Goal: Information Seeking & Learning: Find specific fact

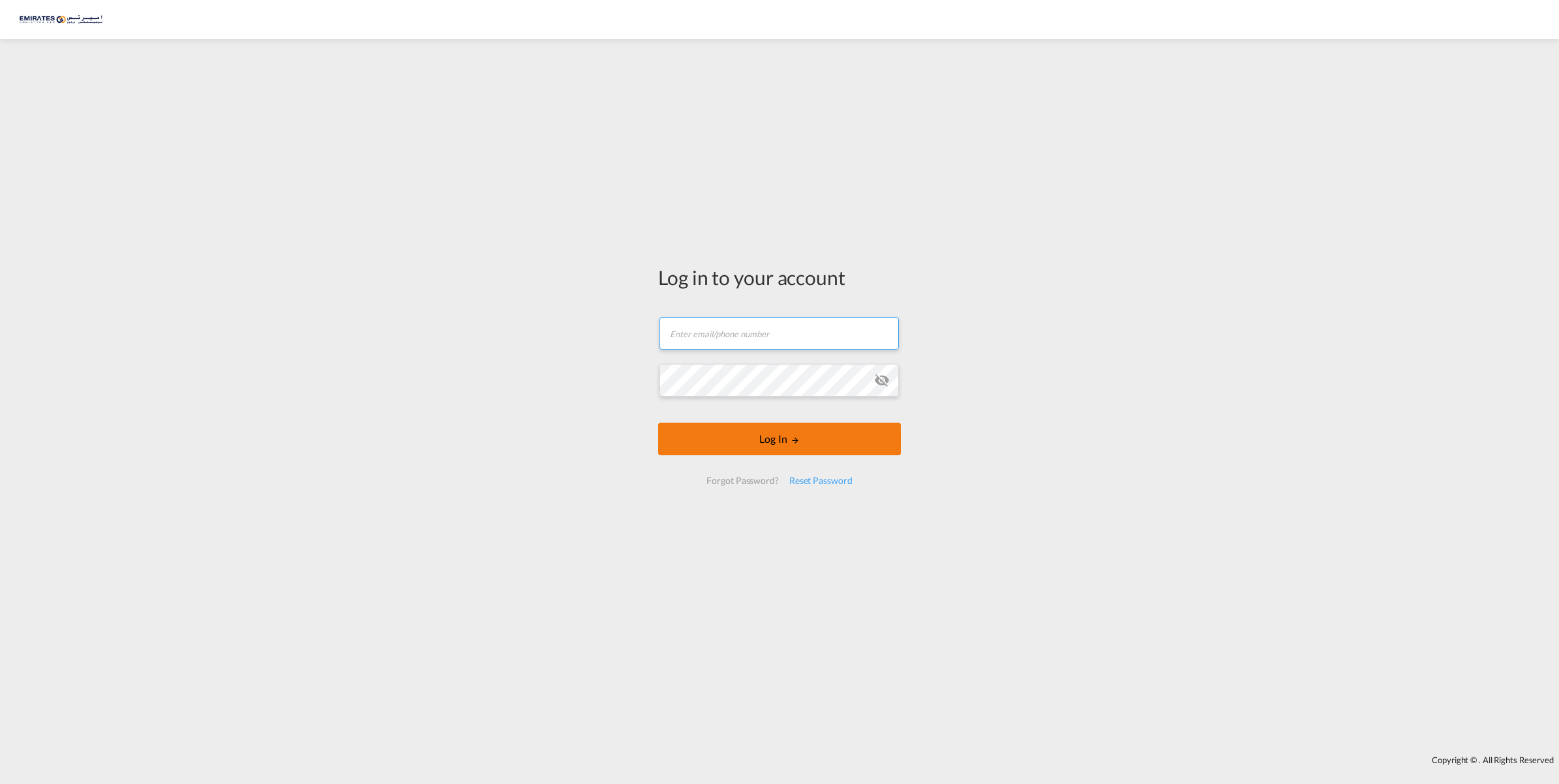
type input "[EMAIL_ADDRESS][DOMAIN_NAME]"
click at [768, 448] on button "Log In" at bounding box center [780, 438] width 243 height 32
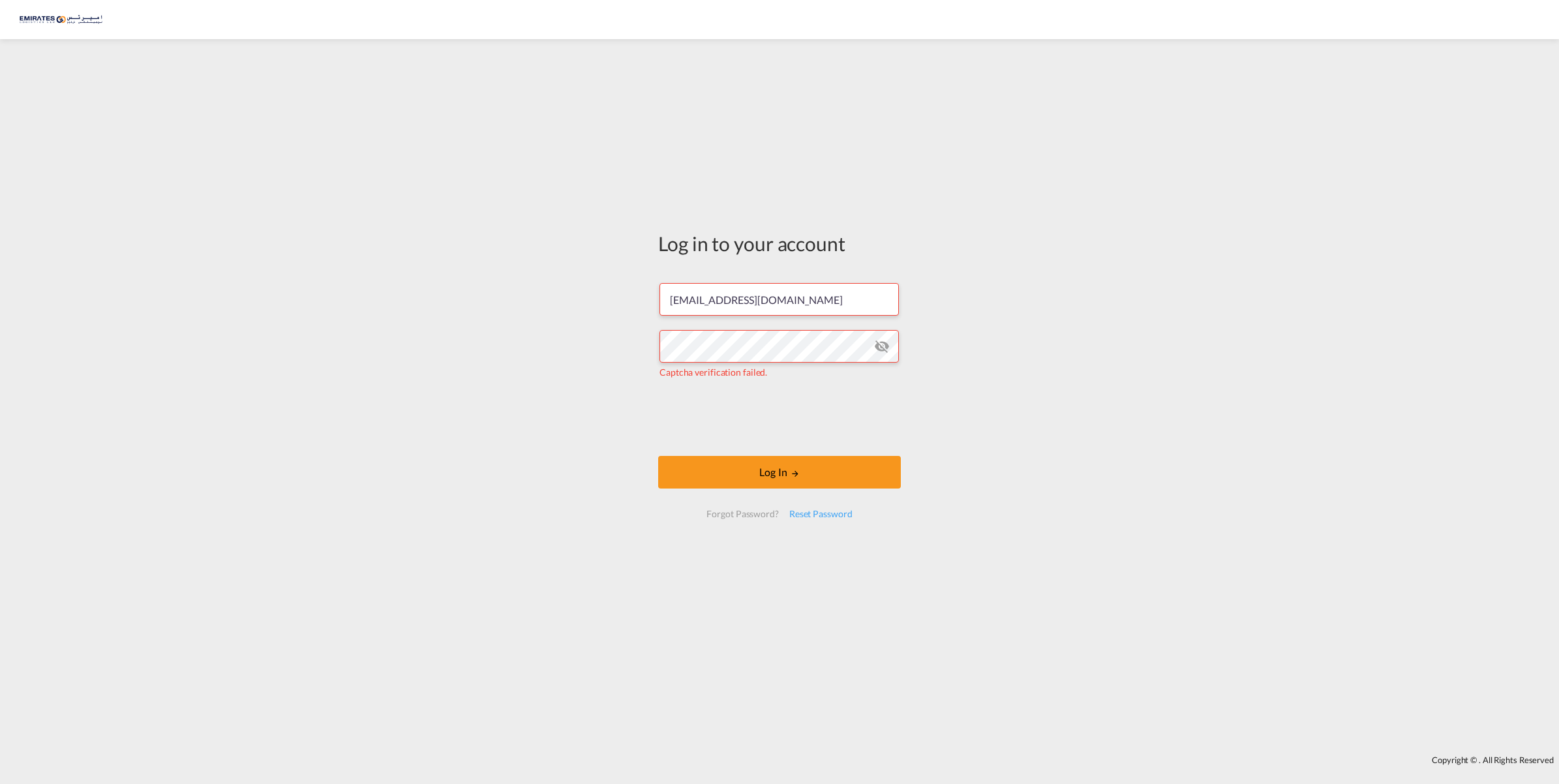
click at [882, 350] on md-icon "icon-eye-off" at bounding box center [882, 346] width 16 height 16
click at [633, 409] on div "Log in to your account [EMAIL_ADDRESS][DOMAIN_NAME] Captcha verification failed…" at bounding box center [780, 397] width 1559 height 703
click at [805, 483] on button "Log In" at bounding box center [780, 471] width 243 height 32
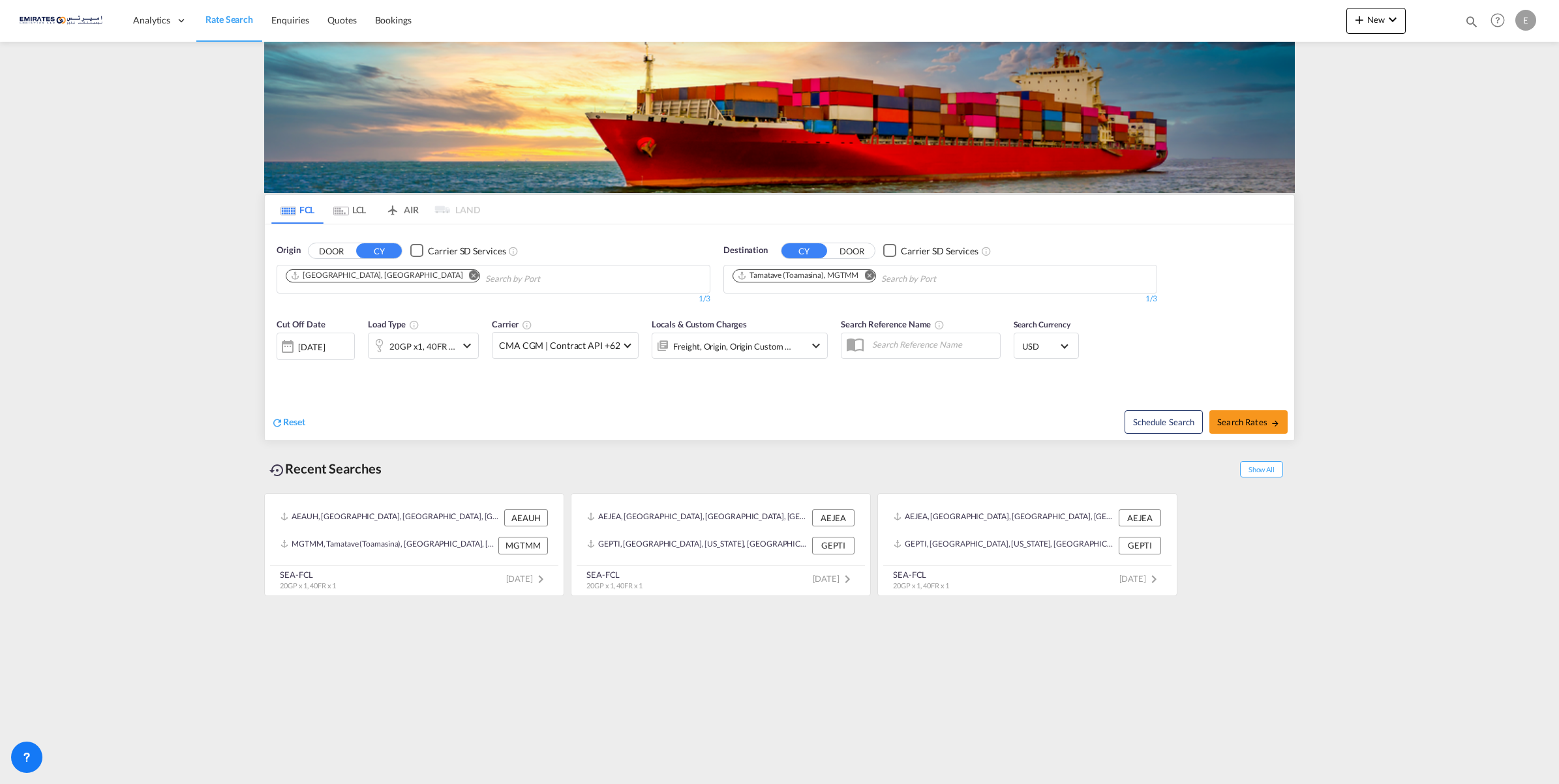
click at [871, 279] on md-icon "Remove" at bounding box center [869, 275] width 10 height 10
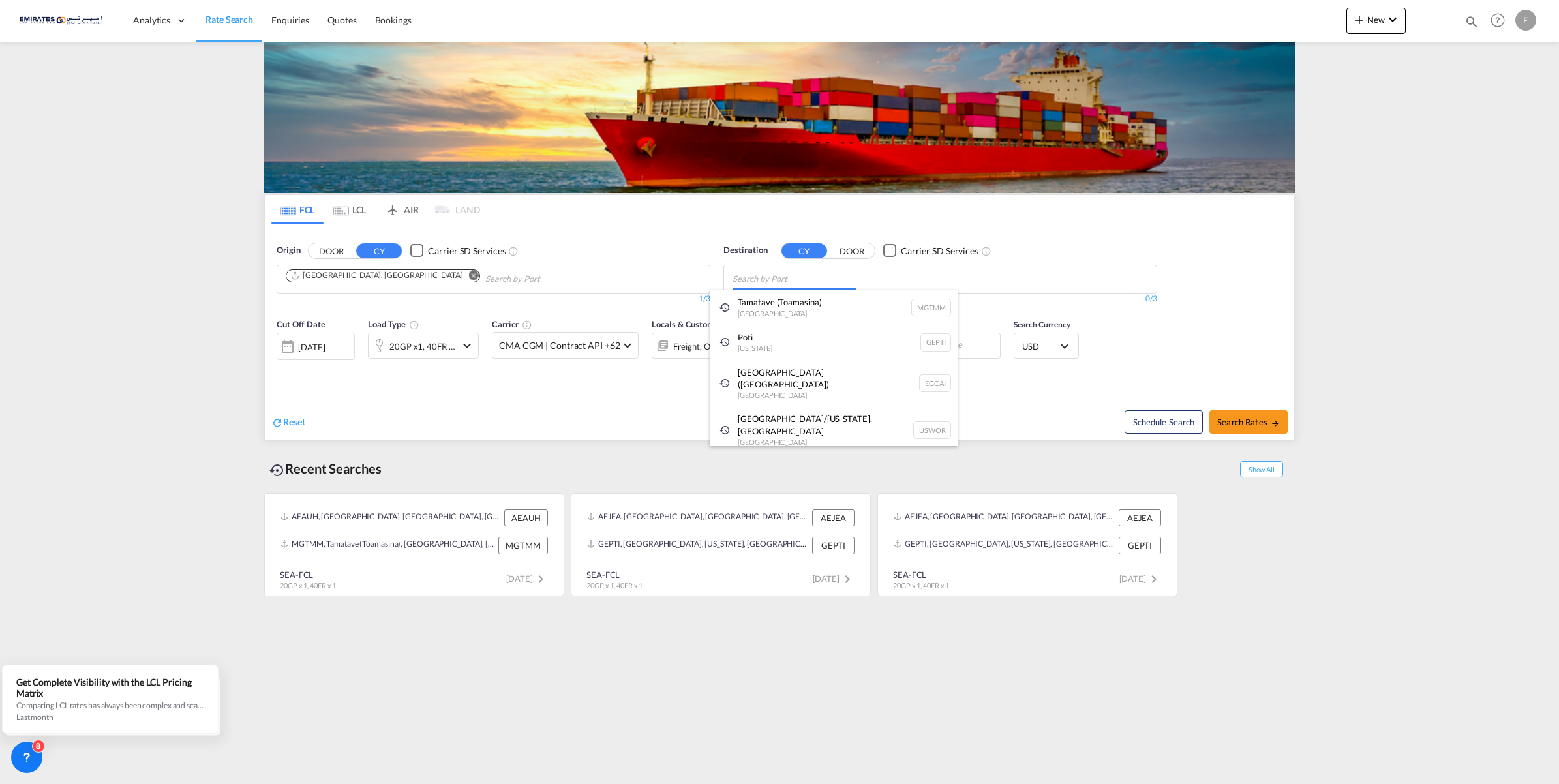
click at [878, 279] on body "Analytics Dashboard Rate Search Enquiries Quotes Bookings" at bounding box center [780, 392] width 1559 height 784
click at [848, 283] on body "Analytics Dashboard Rate Search Enquiries Quotes Bookings" at bounding box center [780, 392] width 1559 height 784
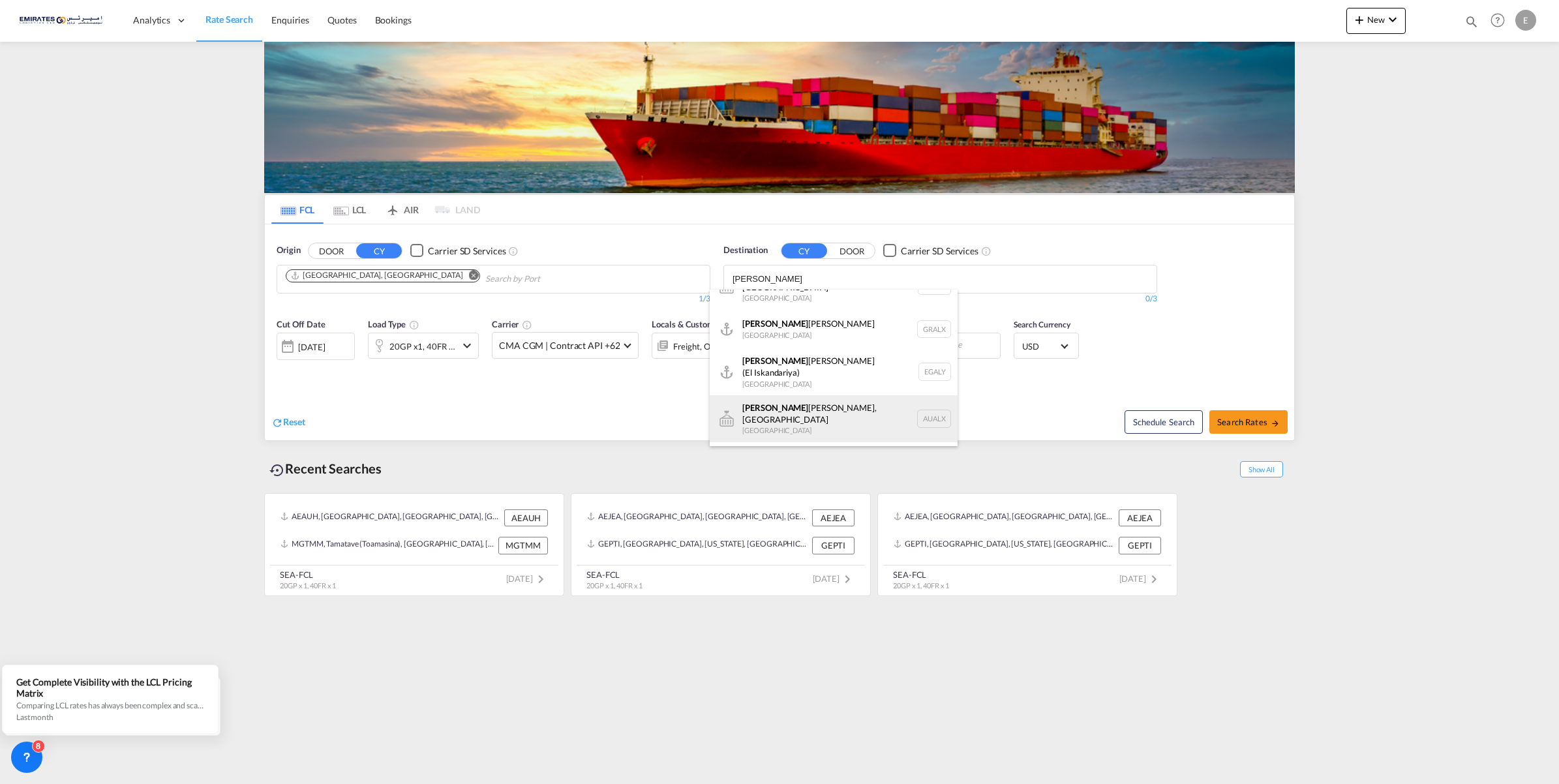
scroll to position [39, 0]
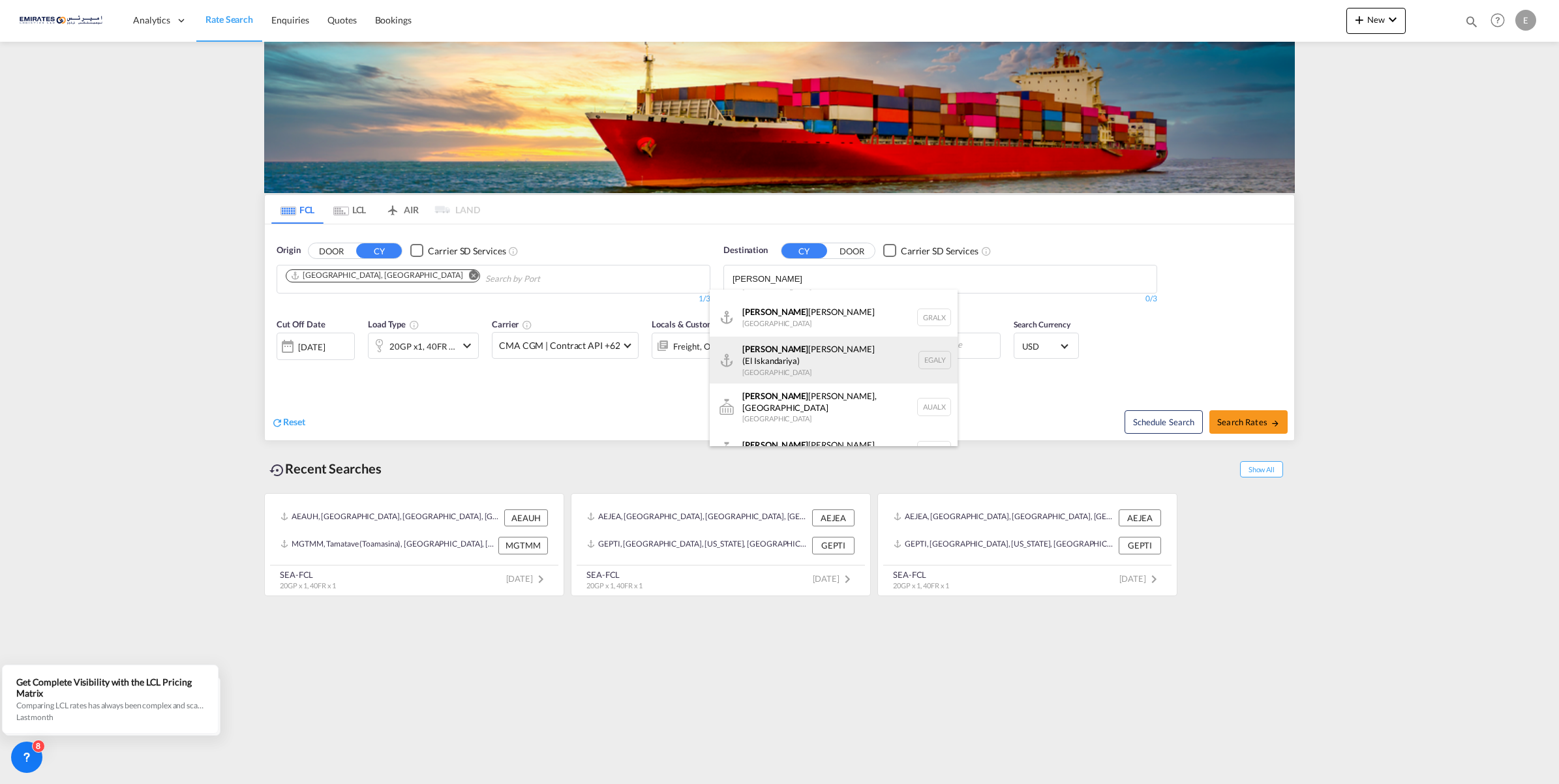
type input "[PERSON_NAME]"
click at [846, 350] on div "[PERSON_NAME] ([PERSON_NAME]) [GEOGRAPHIC_DATA] EGALY" at bounding box center [834, 360] width 248 height 47
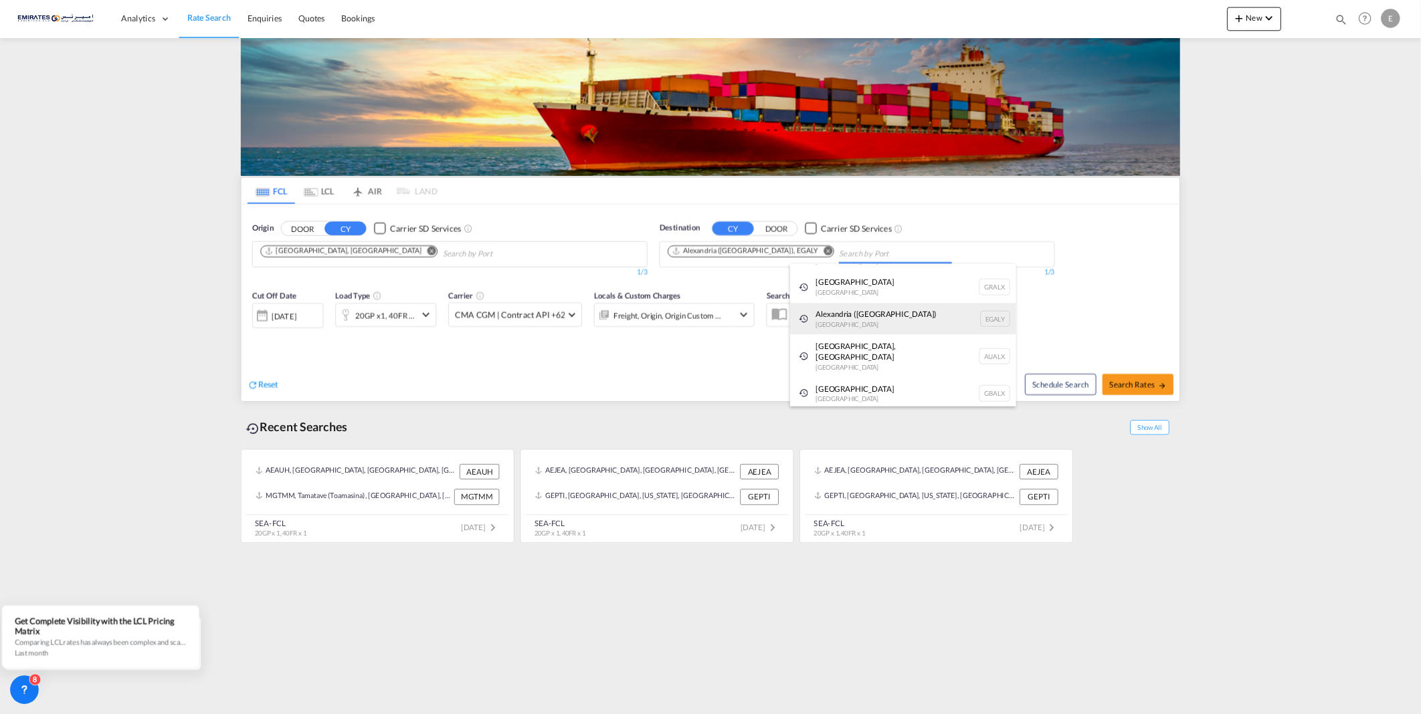
scroll to position [20, 0]
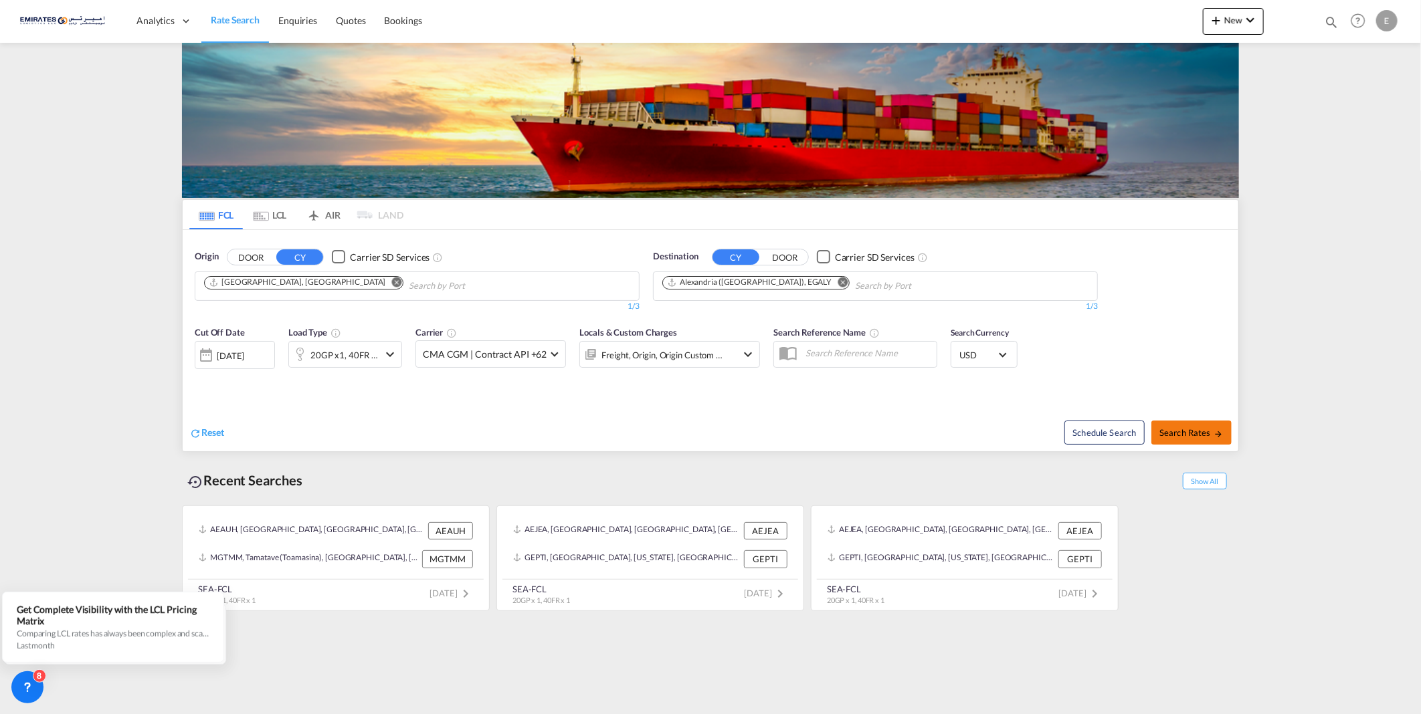
click at [1195, 428] on span "Search Rates" at bounding box center [1191, 432] width 64 height 11
type input "AEAUH to EGALY / [DATE]"
